Goal: Task Accomplishment & Management: Manage account settings

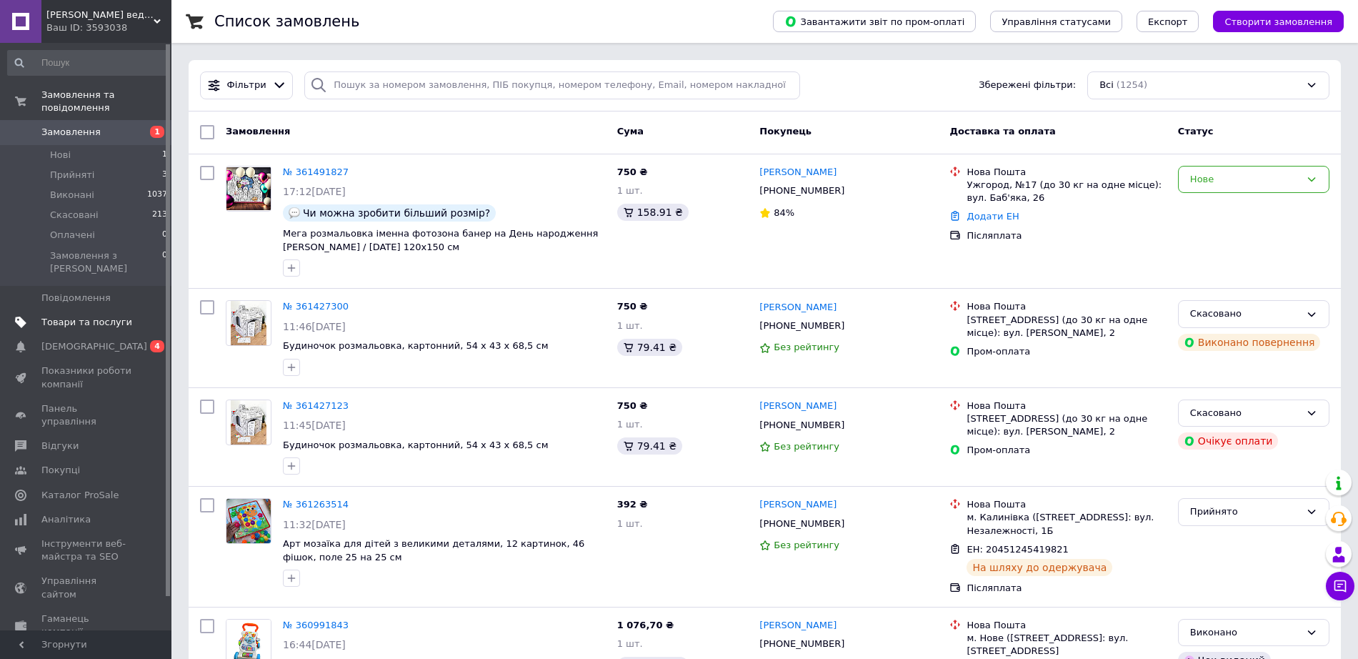
click at [76, 310] on link "Товари та послуги" at bounding box center [88, 322] width 176 height 24
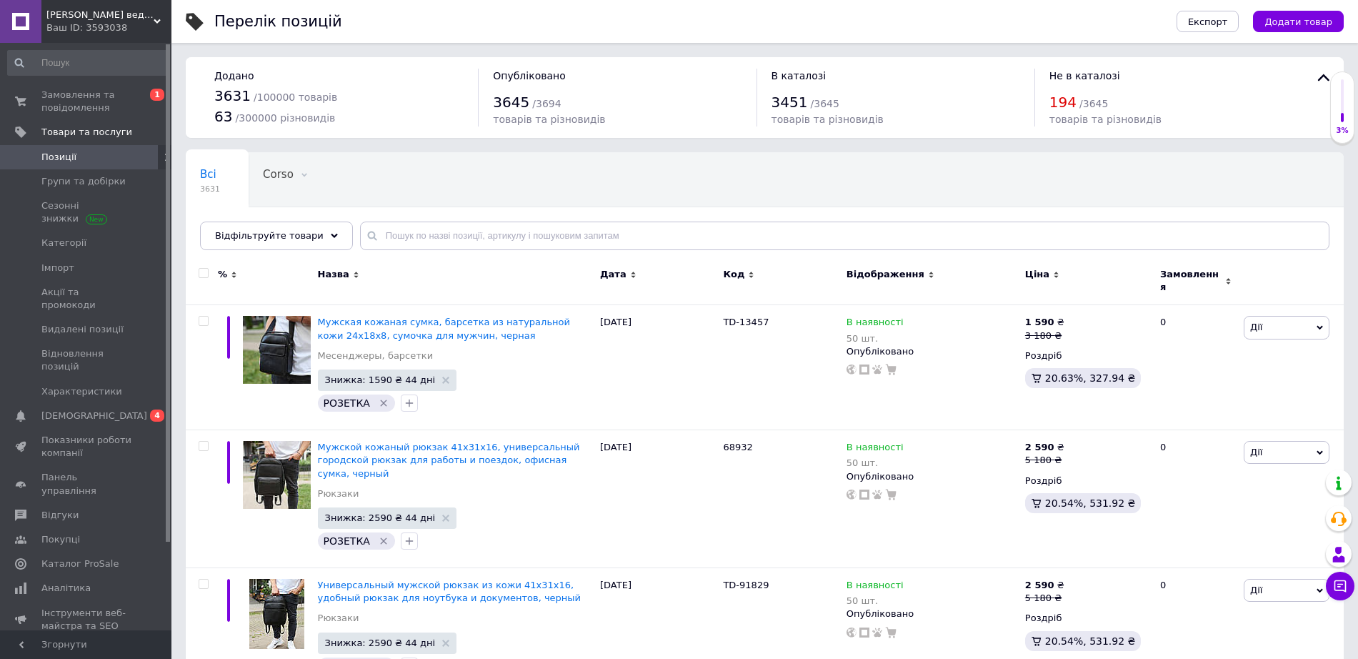
click at [449, 219] on div "Всі 3631 Corso 0 Видалити Редагувати Ok Відфільтровано... Зберегти" at bounding box center [765, 208] width 1158 height 118
click at [443, 240] on input "text" at bounding box center [844, 235] width 969 height 29
paste input "80000002663"
type input "80000002663"
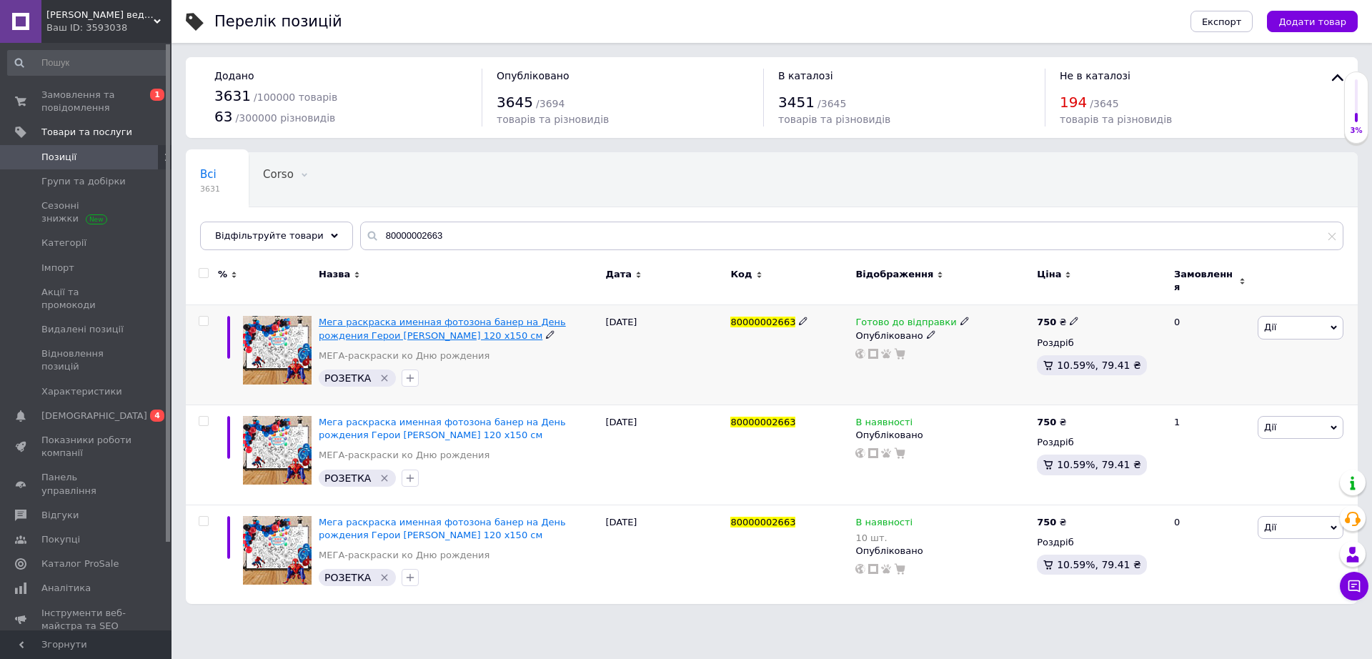
click at [421, 324] on span "Мега раскраска именная фотозона банер на День рождения Герои [PERSON_NAME] 120 …" at bounding box center [442, 328] width 247 height 24
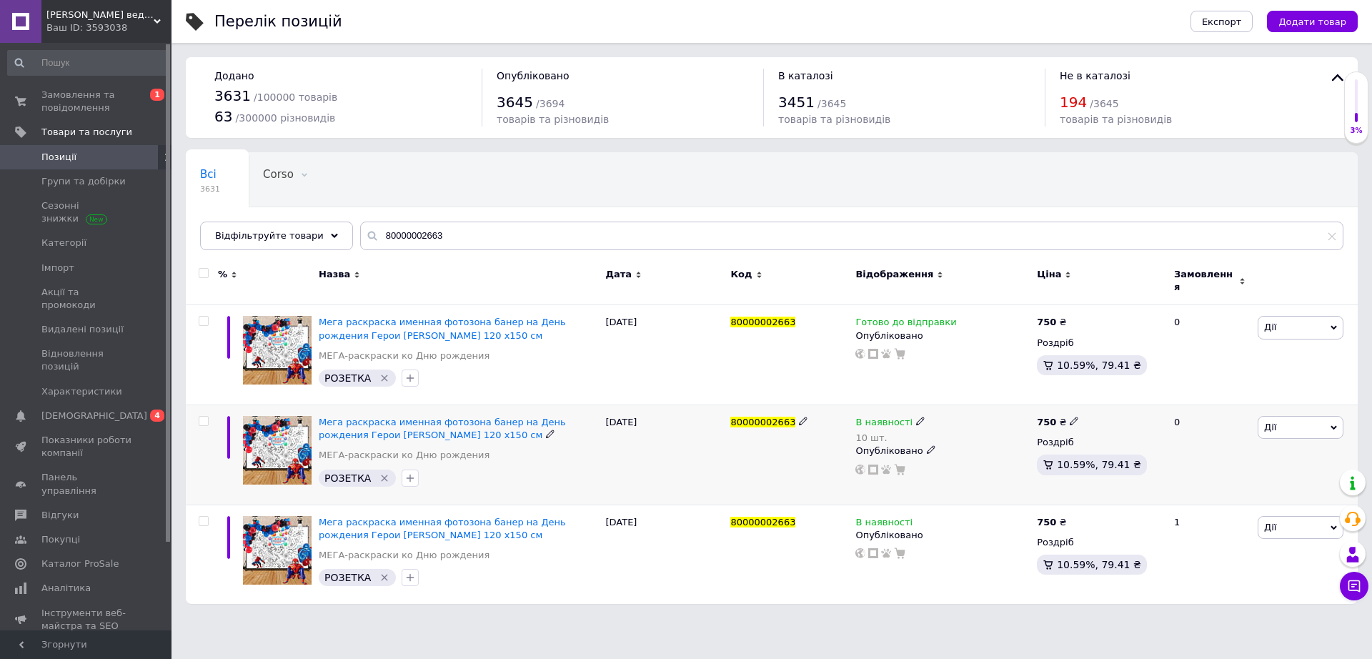
click at [202, 416] on input "checkbox" at bounding box center [203, 420] width 9 height 9
checkbox input "true"
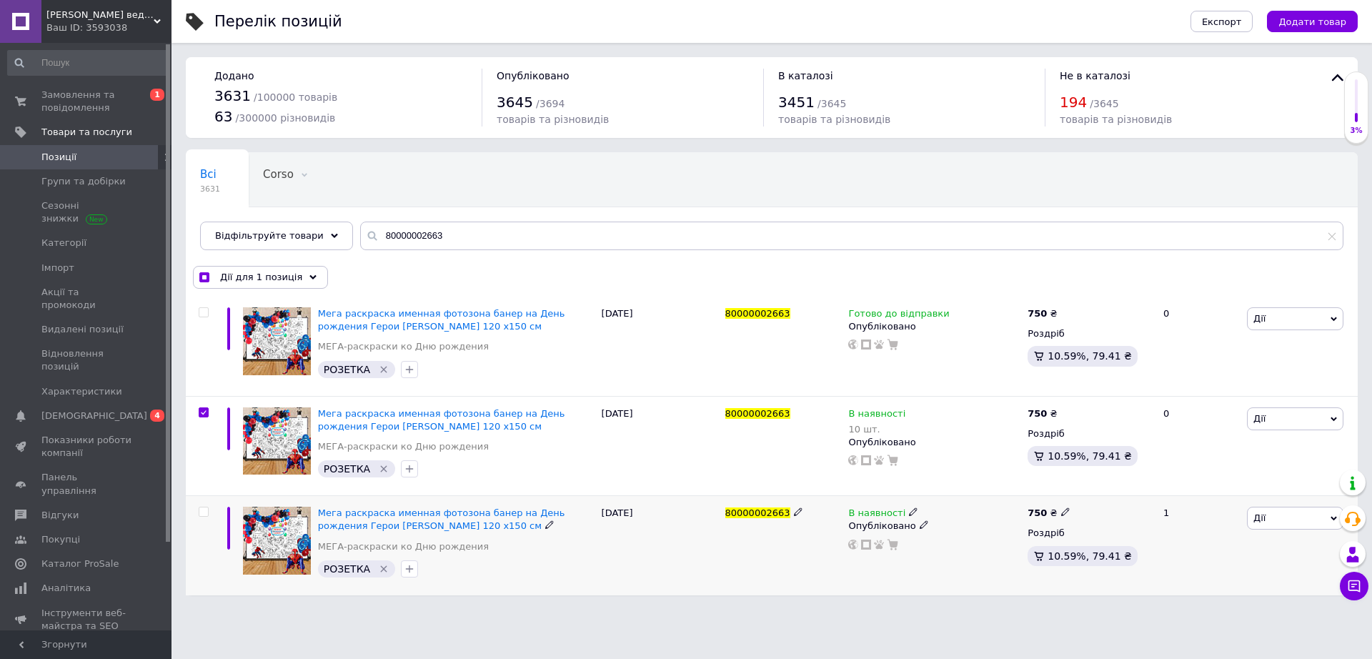
click at [203, 509] on input "checkbox" at bounding box center [203, 511] width 9 height 9
checkbox input "true"
click at [294, 286] on div "Дії для 2 позиції" at bounding box center [259, 277] width 132 height 23
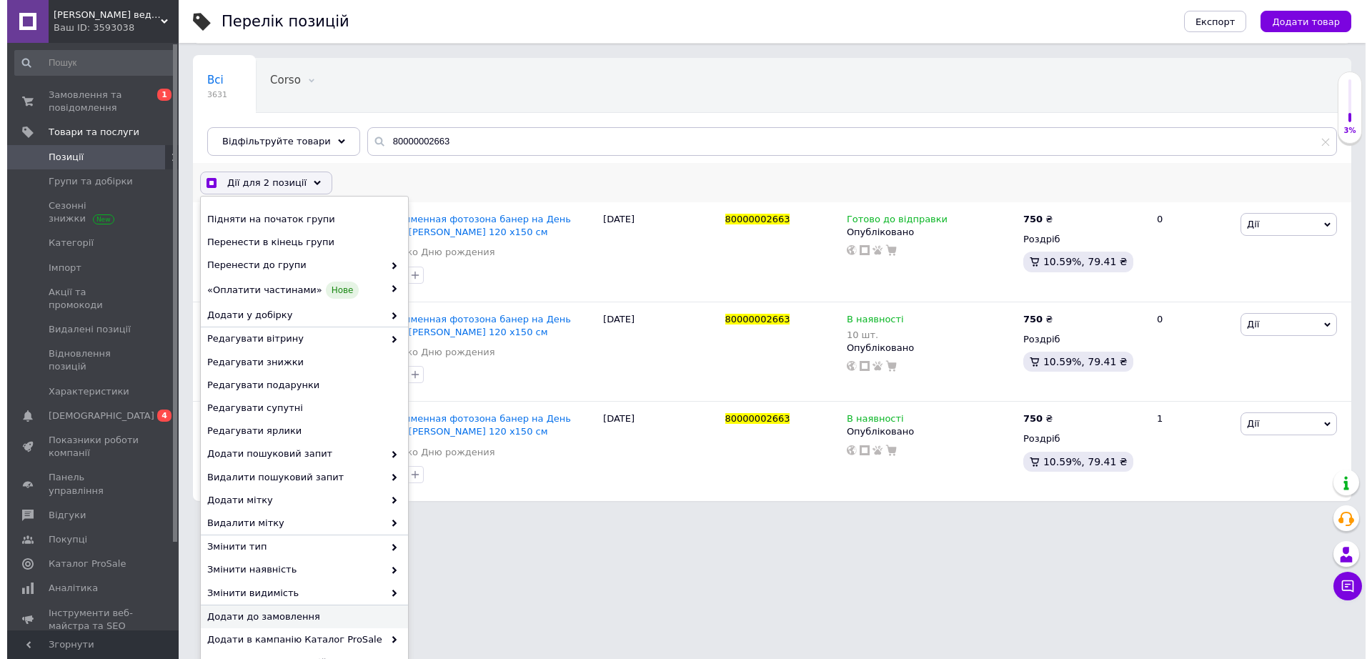
scroll to position [141, 0]
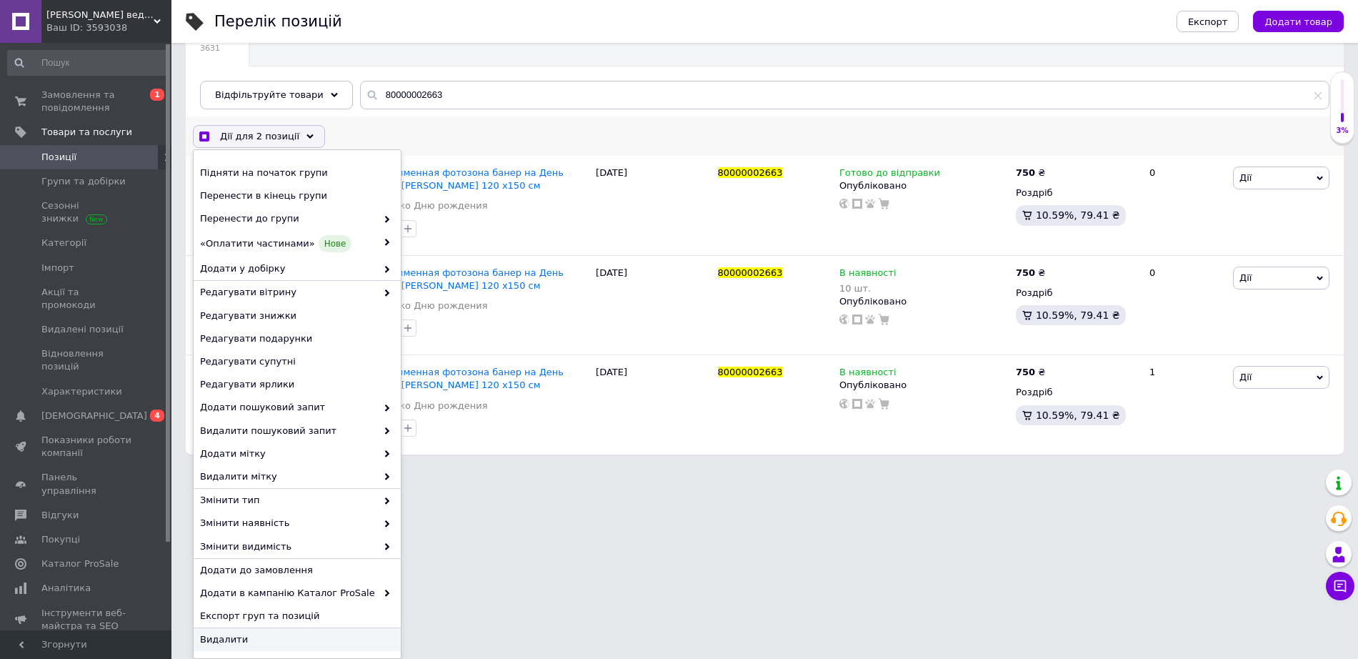
click at [294, 630] on div "Видалити" at bounding box center [297, 639] width 207 height 23
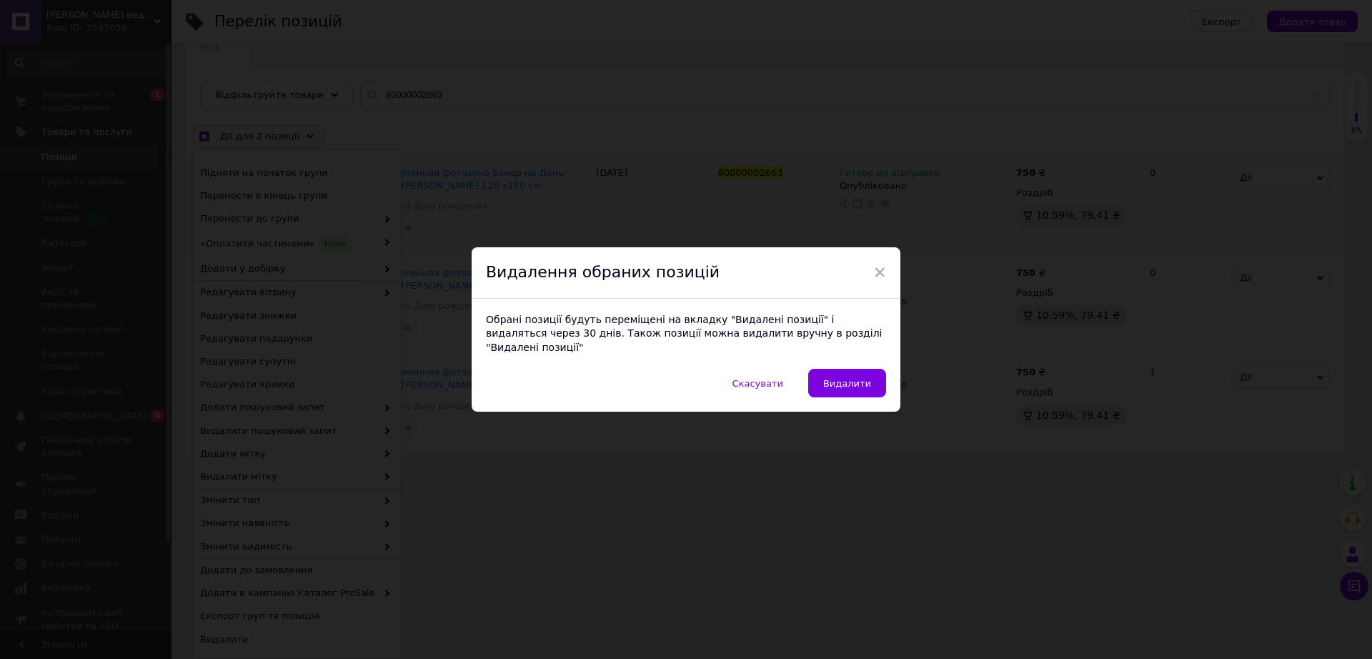
click at [848, 378] on span "Видалити" at bounding box center [847, 383] width 48 height 11
checkbox input "true"
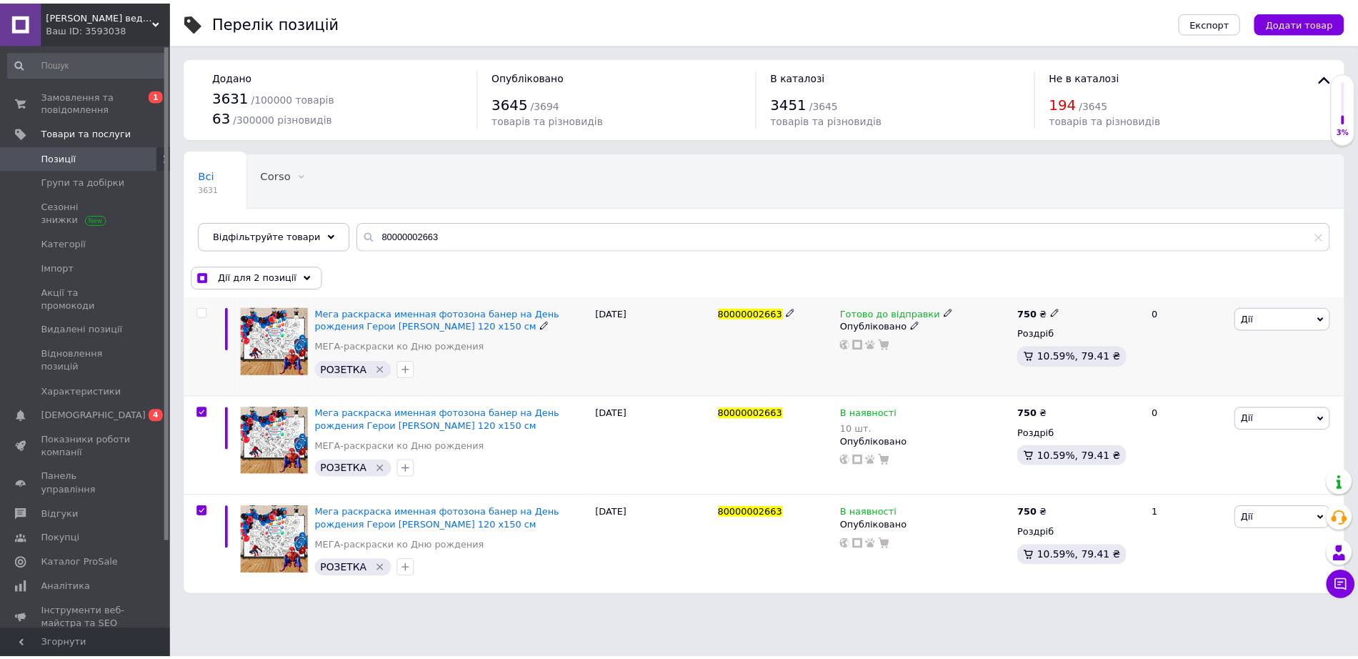
scroll to position [0, 0]
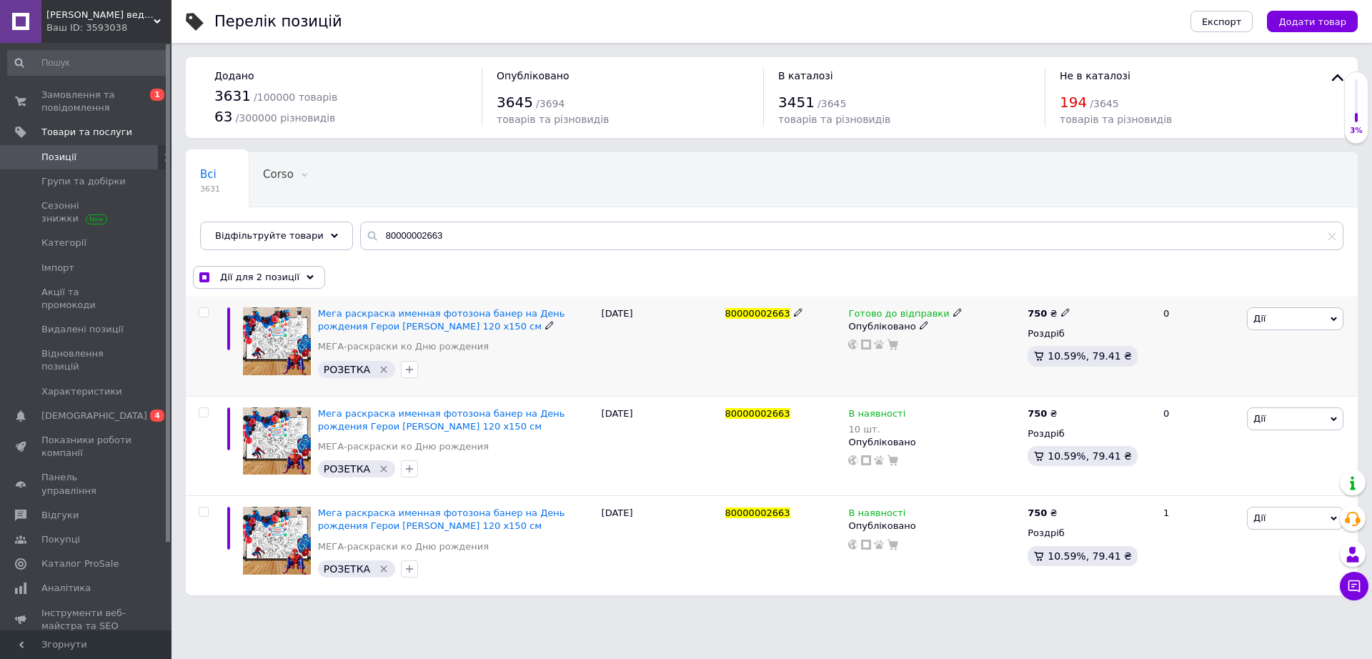
checkbox input "false"
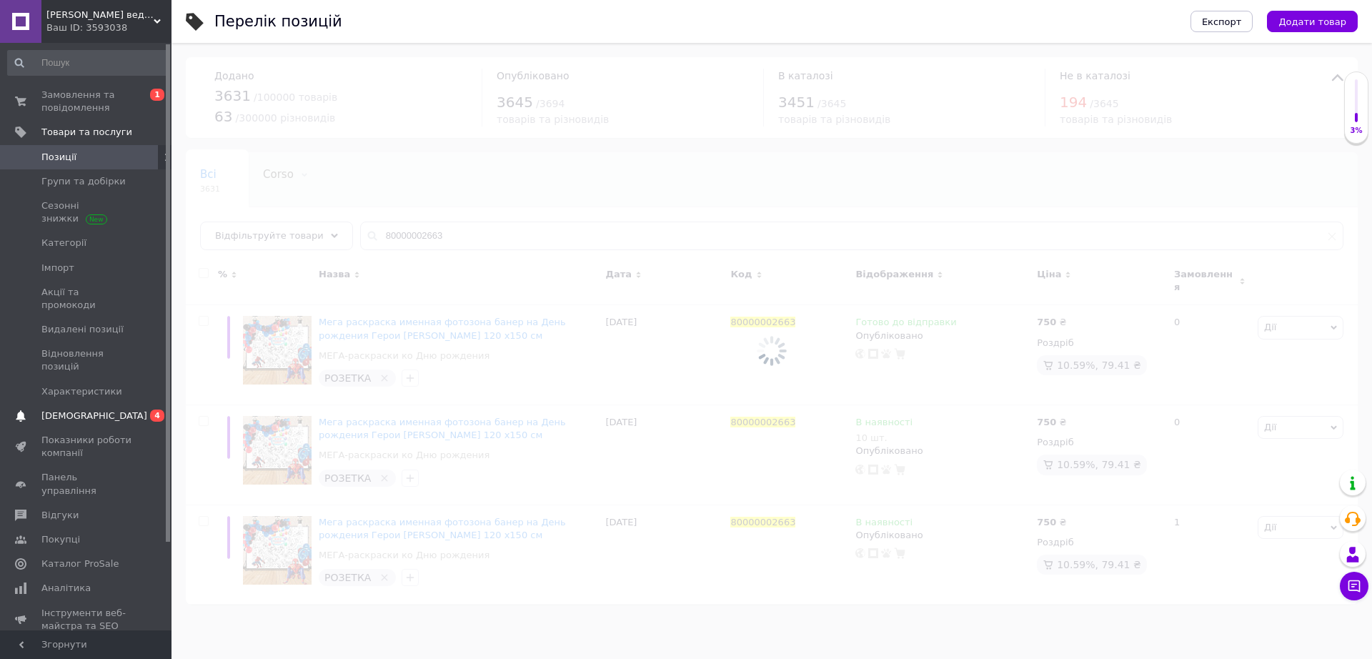
click at [143, 409] on span "0 4" at bounding box center [151, 415] width 39 height 13
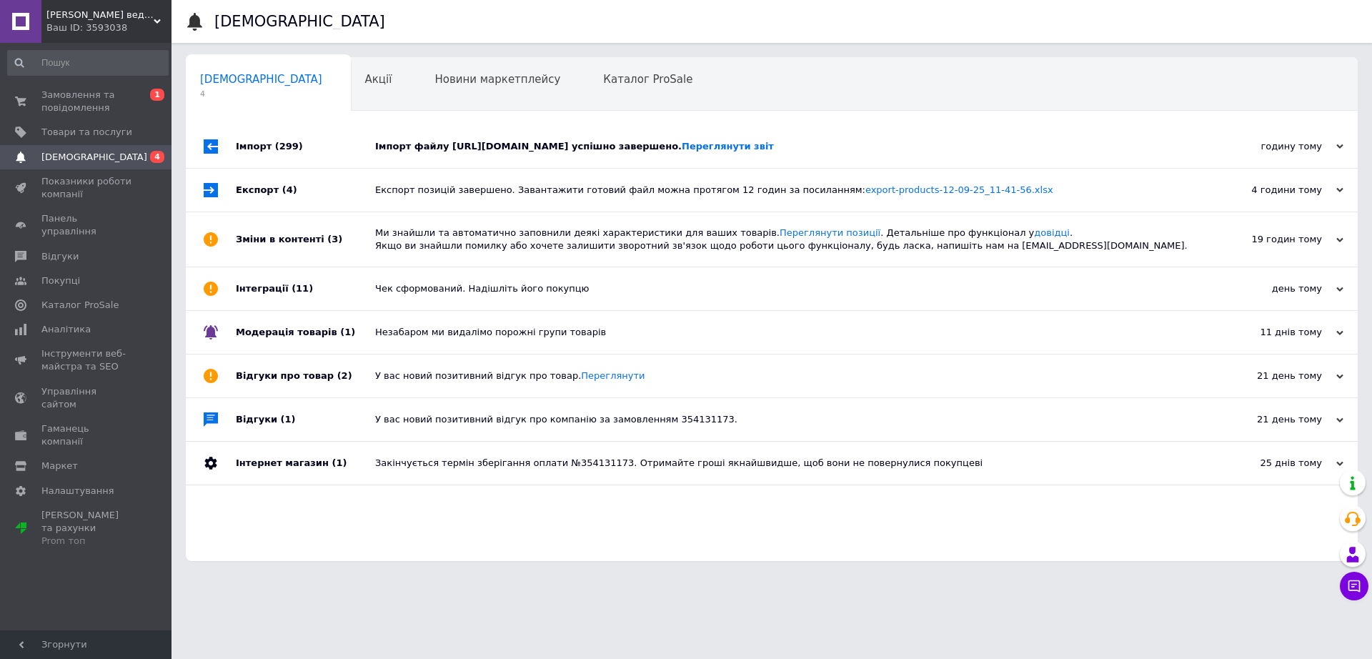
click at [476, 153] on div "Імпорт файлу [URL][DOMAIN_NAME] успішно завершено. Переглянути звіт" at bounding box center [787, 146] width 825 height 13
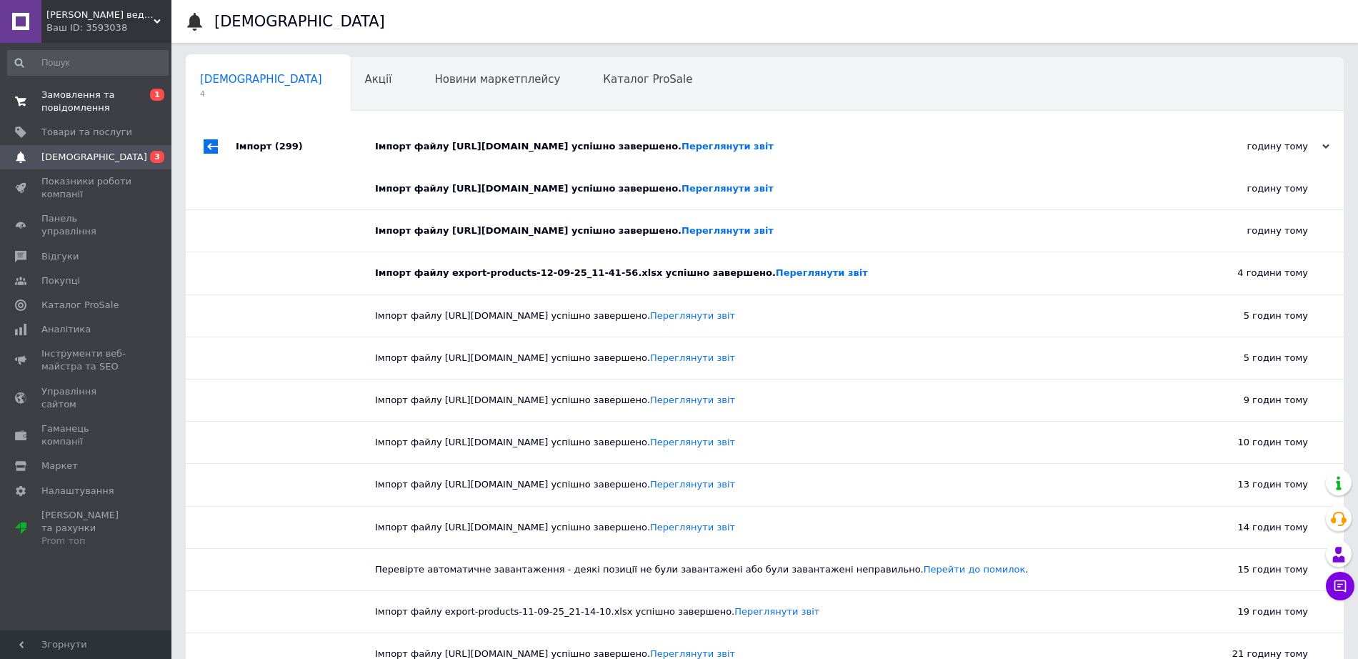
click at [111, 106] on span "Замовлення та повідомлення" at bounding box center [86, 102] width 91 height 26
